Goal: Find specific page/section: Find specific page/section

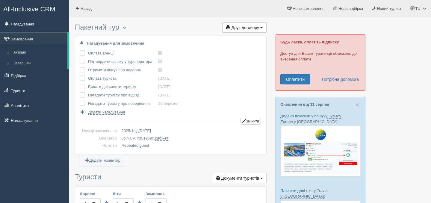
scroll to position [186, 0]
